Goal: Information Seeking & Learning: Learn about a topic

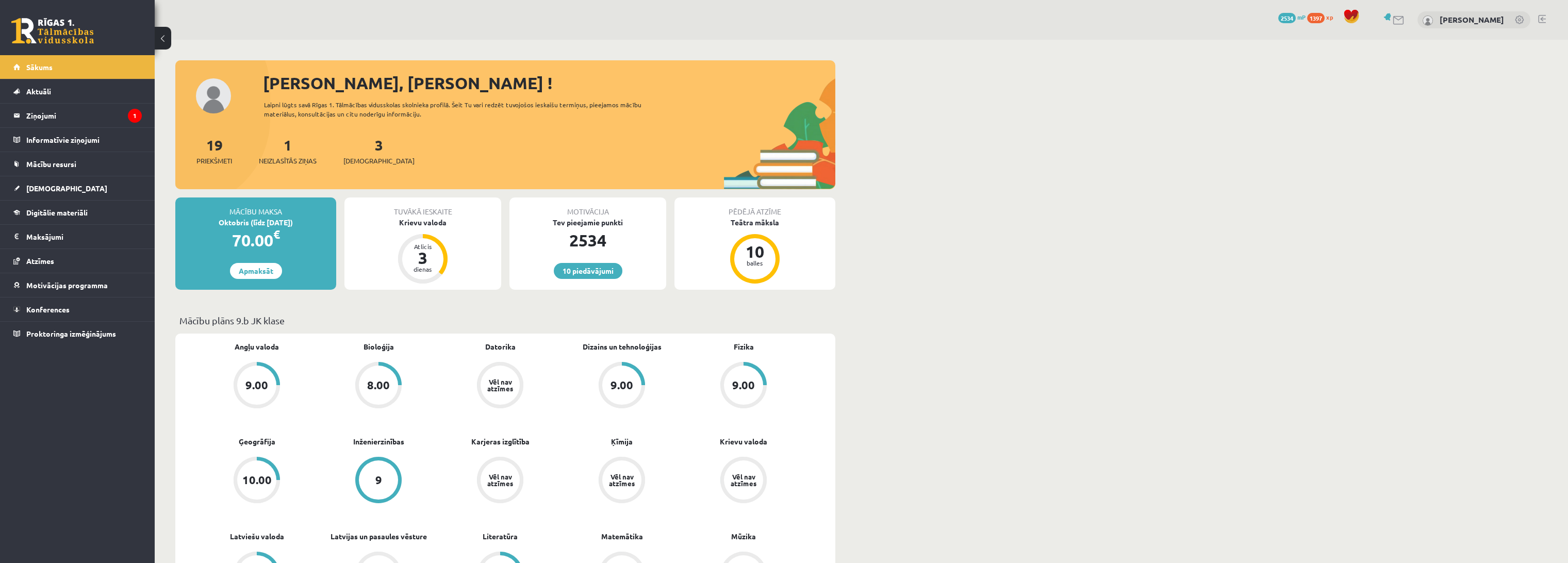
drag, startPoint x: 632, startPoint y: 39, endPoint x: 570, endPoint y: 56, distance: 64.3
click at [632, 39] on div "10 Dāvanas 2534 mP 1397 xp Jānis Tāre" at bounding box center [861, 20] width 1413 height 40
click at [100, 123] on legend "Ziņojumi 1" at bounding box center [84, 115] width 116 height 24
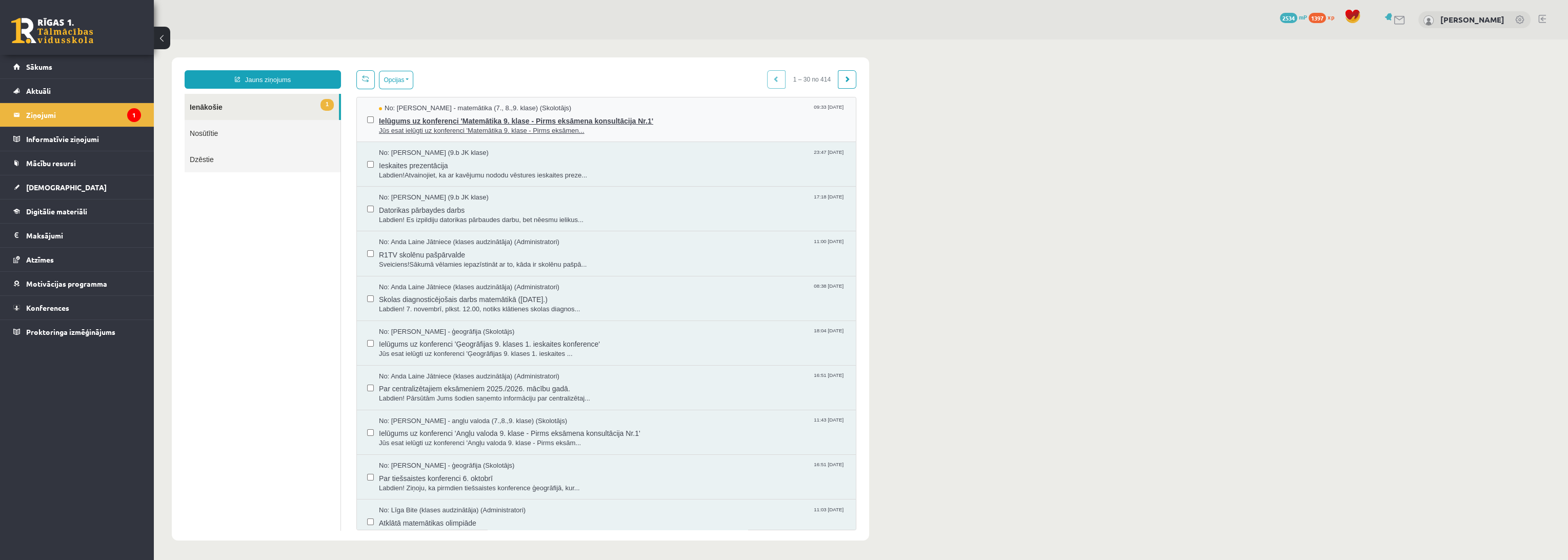
click at [603, 126] on span "Jūs esat ielūgti uz konferenci 'Matemātika 9. klase - Pirms eksāmen..." at bounding box center [612, 131] width 467 height 10
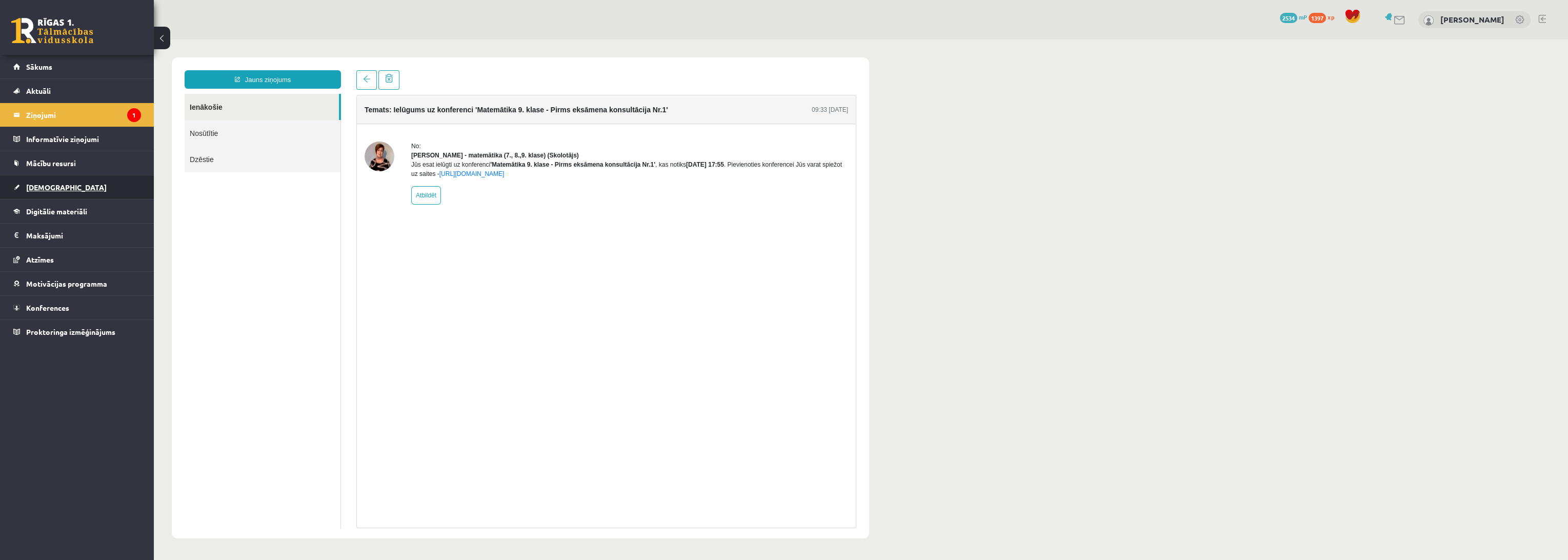
click at [70, 187] on link "[DEMOGRAPHIC_DATA]" at bounding box center [77, 187] width 128 height 24
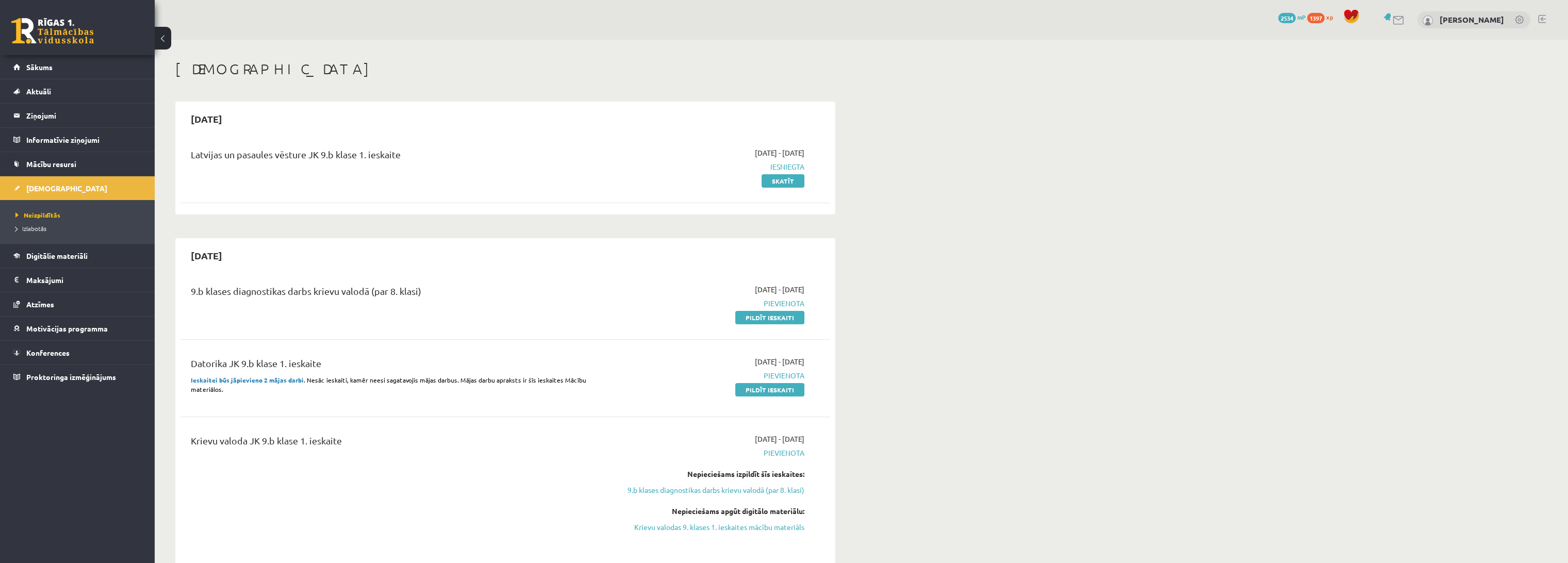
click at [786, 304] on span "Pievienota" at bounding box center [707, 304] width 195 height 11
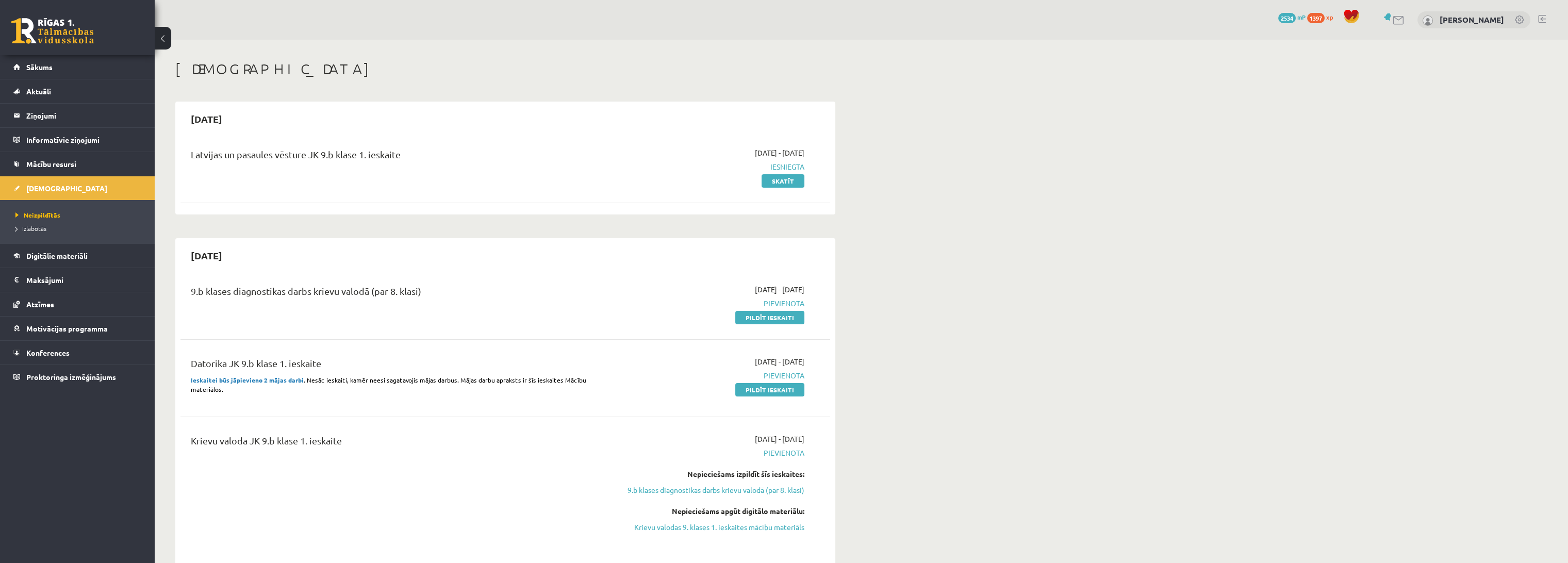
click at [786, 304] on span "Pievienota" at bounding box center [707, 304] width 195 height 11
click at [283, 376] on strong "Ieskaitei būs jāpievieno 2 mājas darbi" at bounding box center [247, 379] width 113 height 8
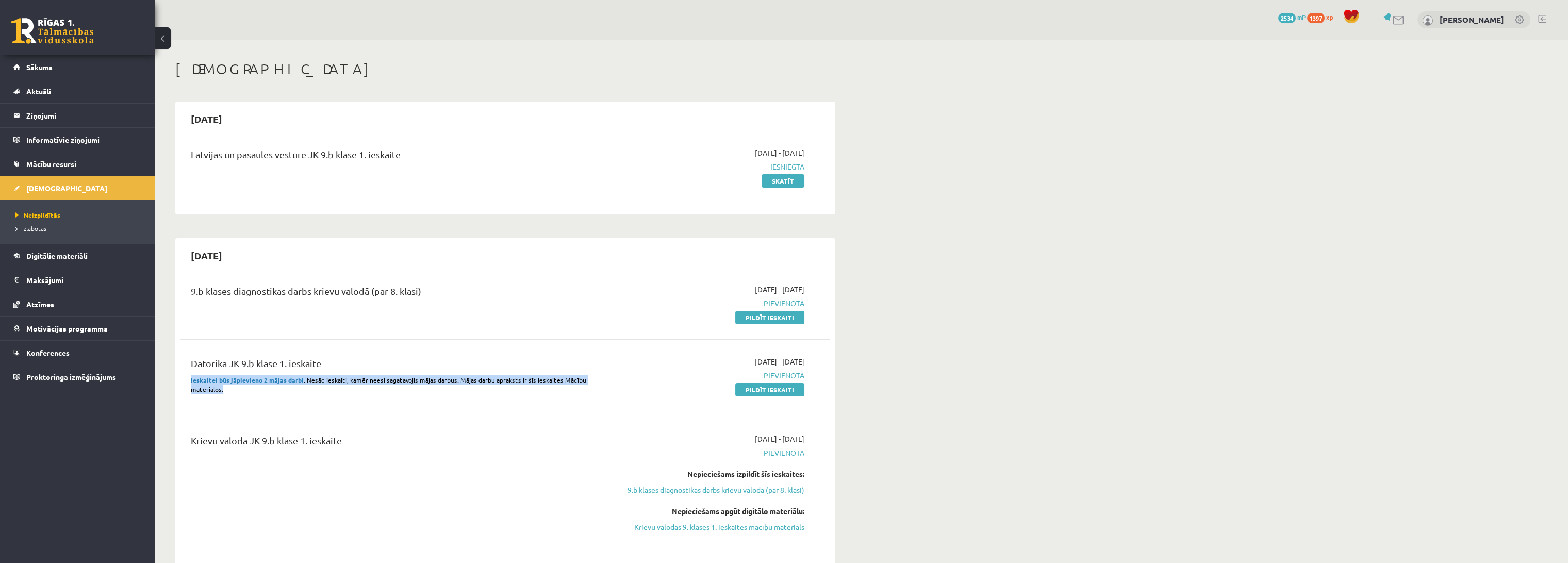
click at [283, 376] on strong "Ieskaitei būs jāpievieno 2 mājas darbi" at bounding box center [247, 379] width 113 height 8
click at [256, 376] on strong "Ieskaitei būs jāpievieno 2 mājas darbi" at bounding box center [247, 379] width 113 height 8
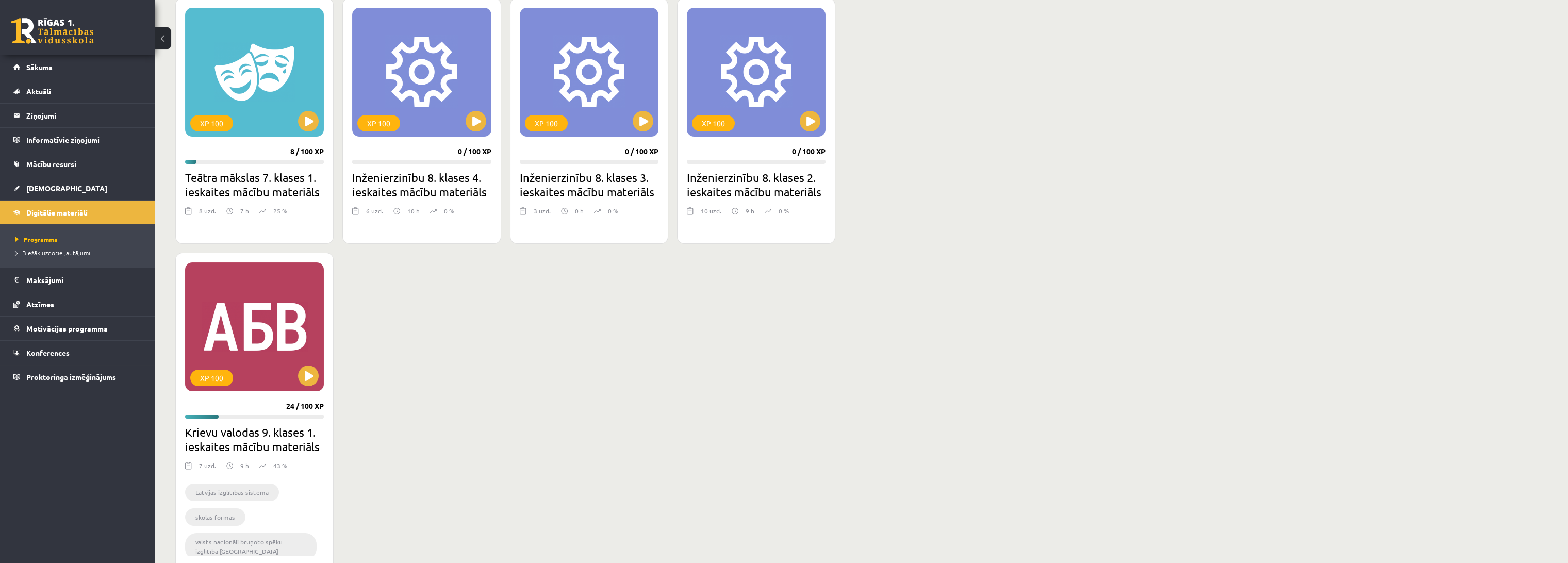
scroll to position [630, 0]
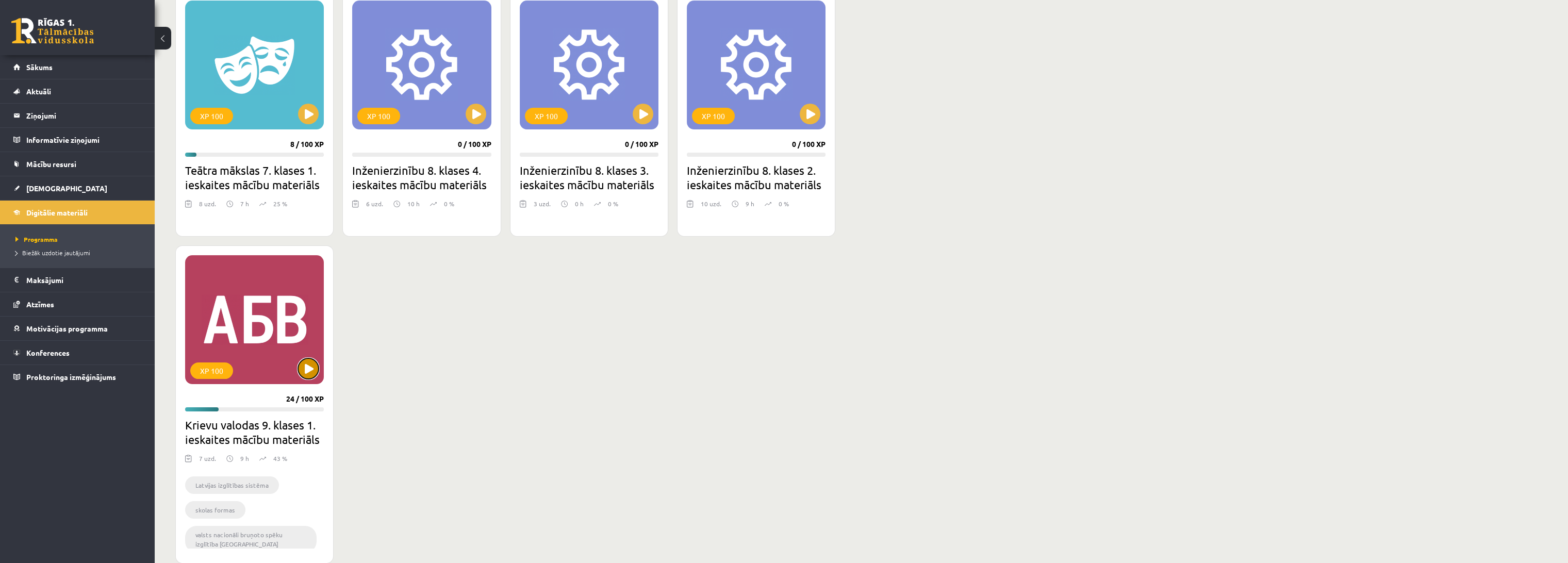
click at [312, 370] on button at bounding box center [308, 368] width 21 height 21
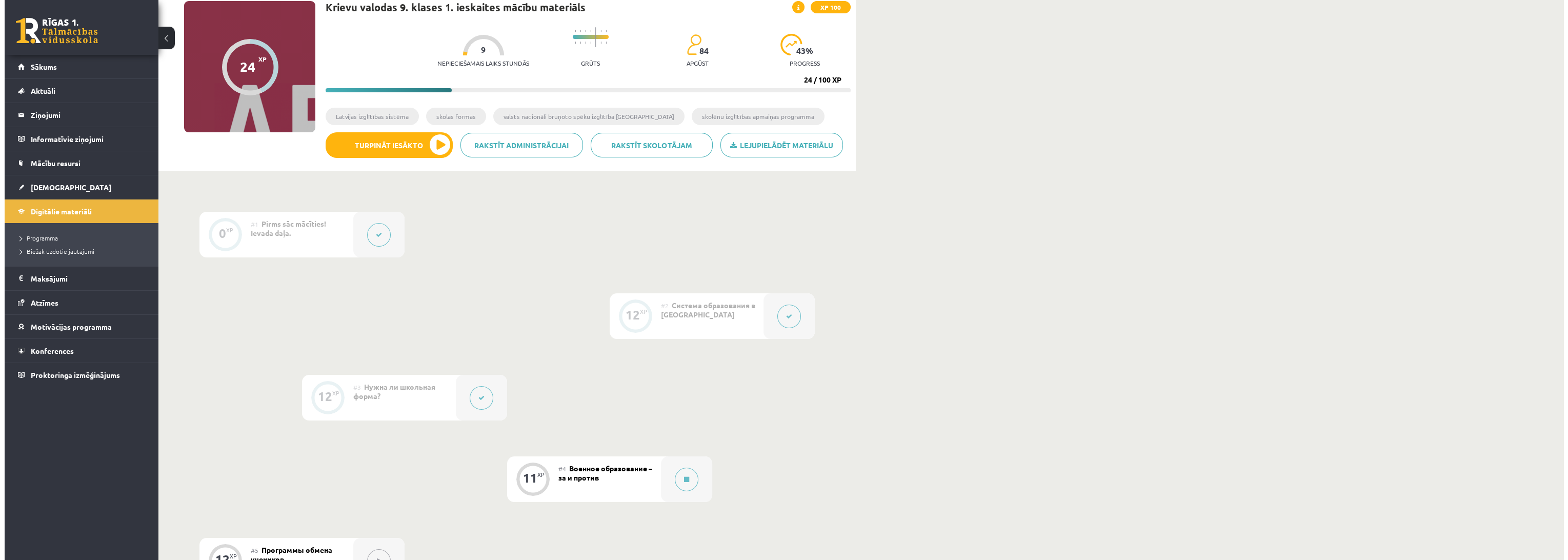
scroll to position [285, 0]
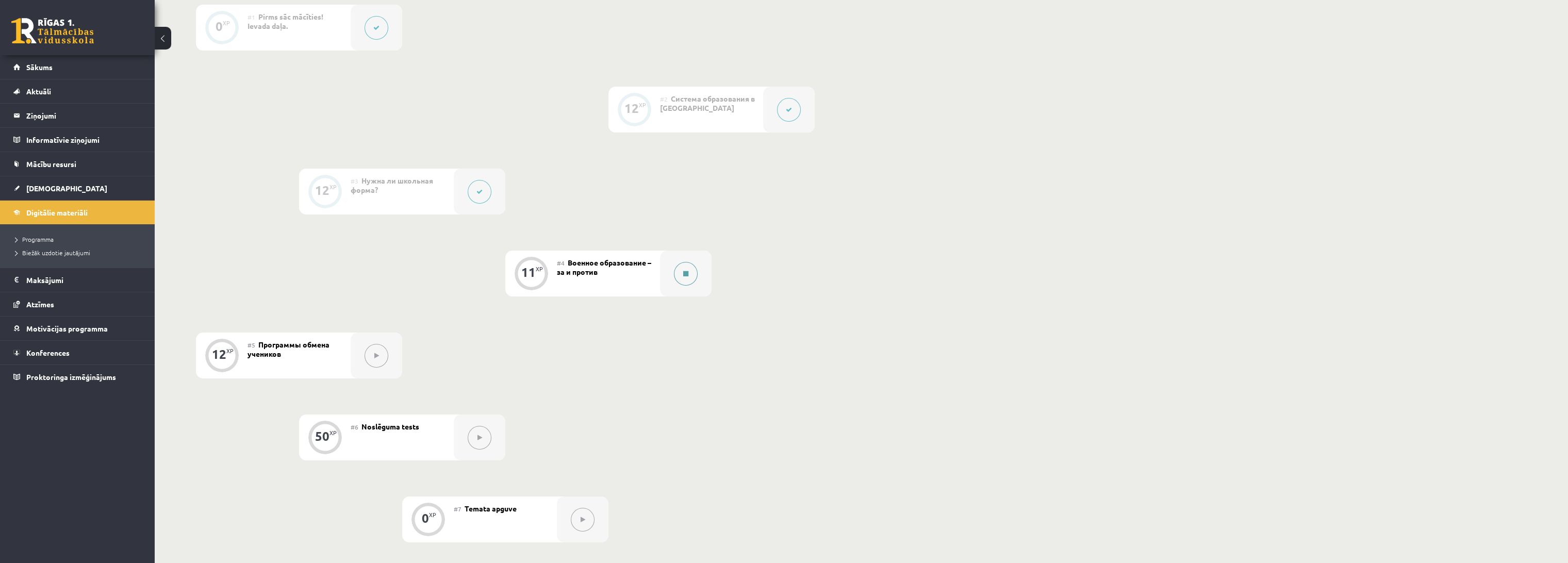
click at [678, 267] on button at bounding box center [685, 274] width 24 height 24
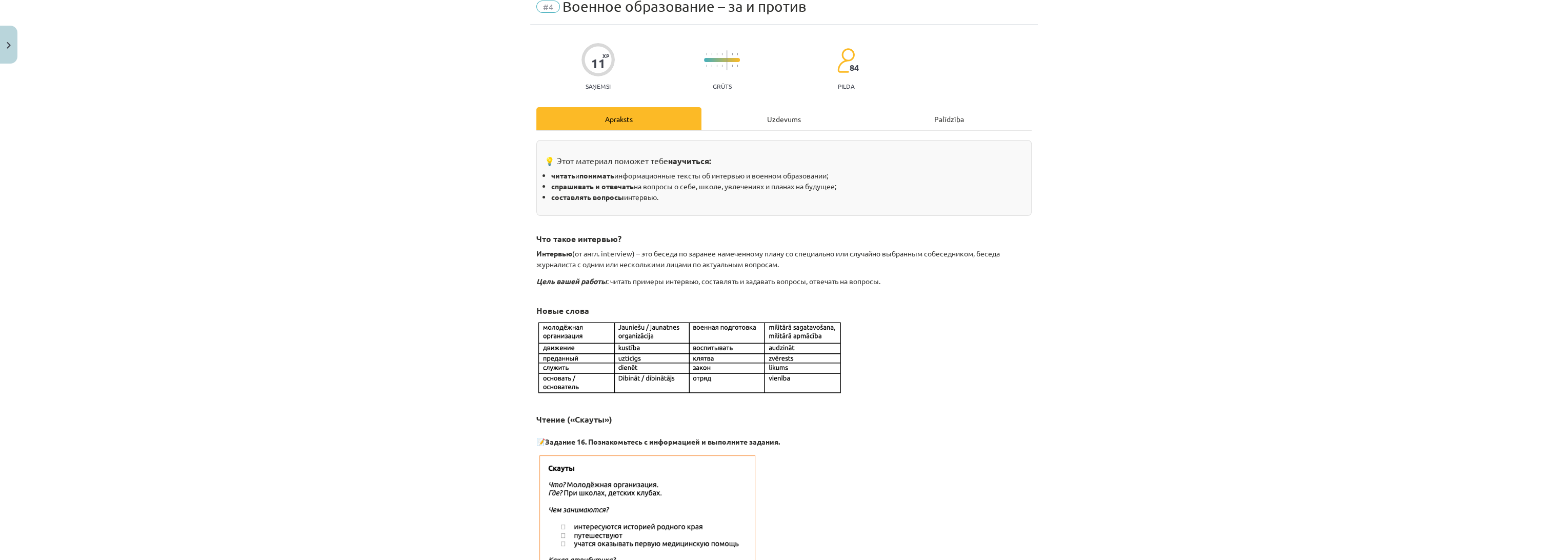
scroll to position [228, 0]
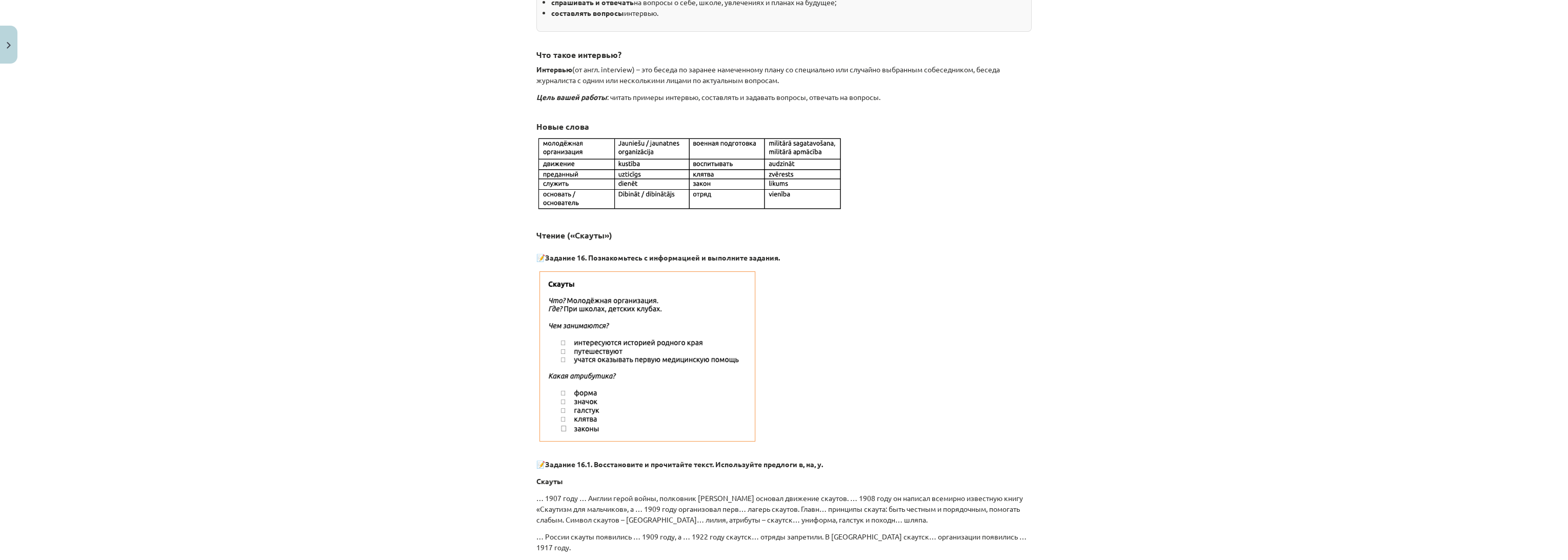
click at [631, 160] on img at bounding box center [690, 173] width 307 height 75
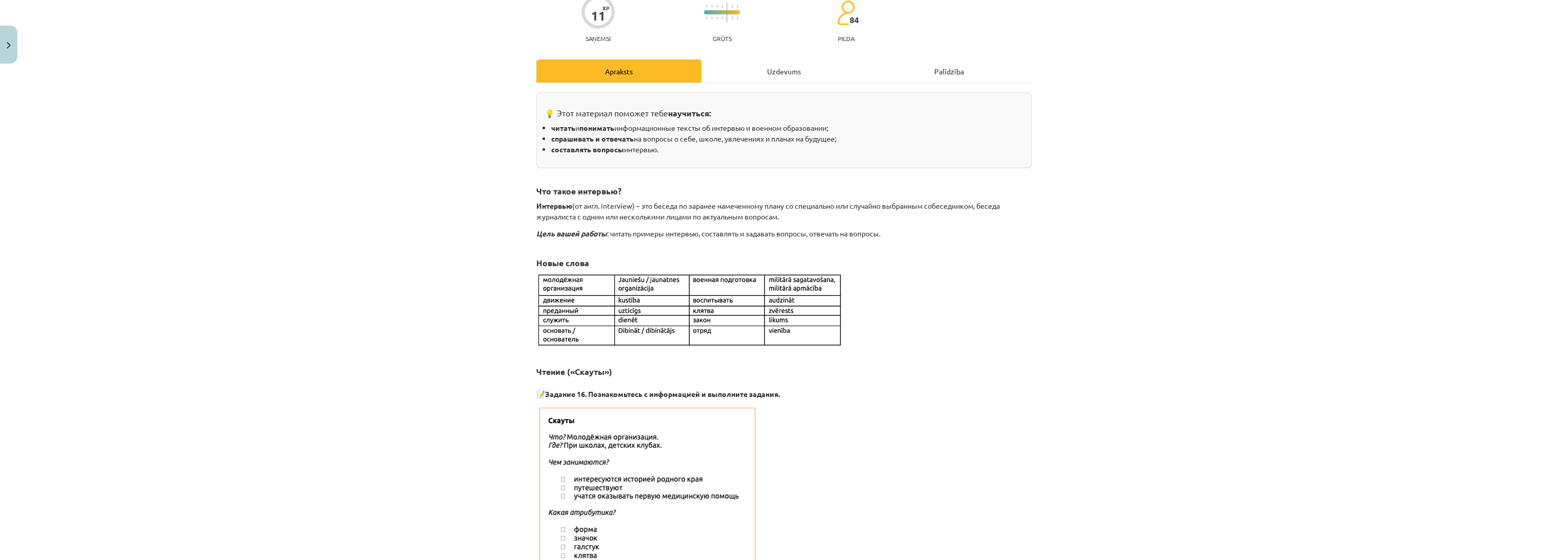
scroll to position [171, 0]
